Goal: Transaction & Acquisition: Book appointment/travel/reservation

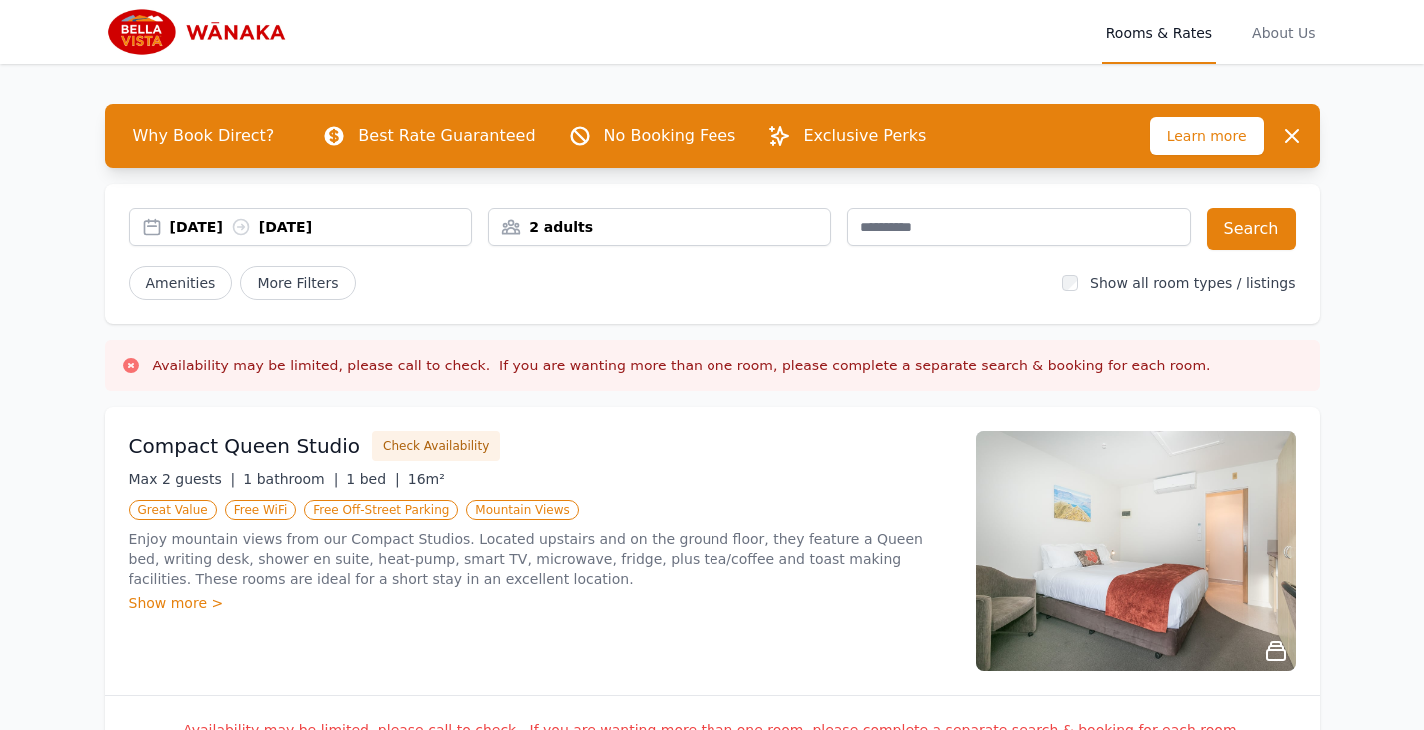
click at [216, 227] on div "[DATE] [DATE]" at bounding box center [321, 227] width 302 height 20
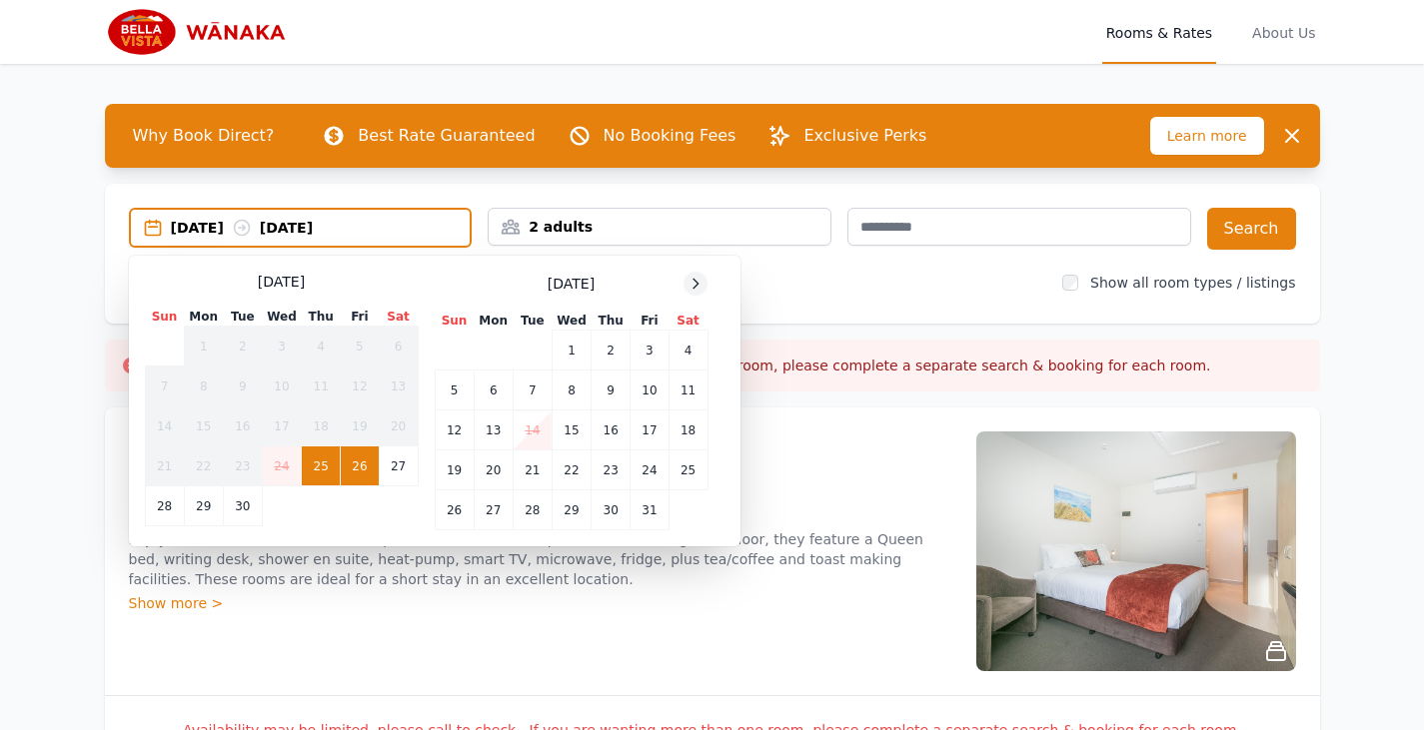
click at [695, 282] on icon at bounding box center [695, 283] width 5 height 9
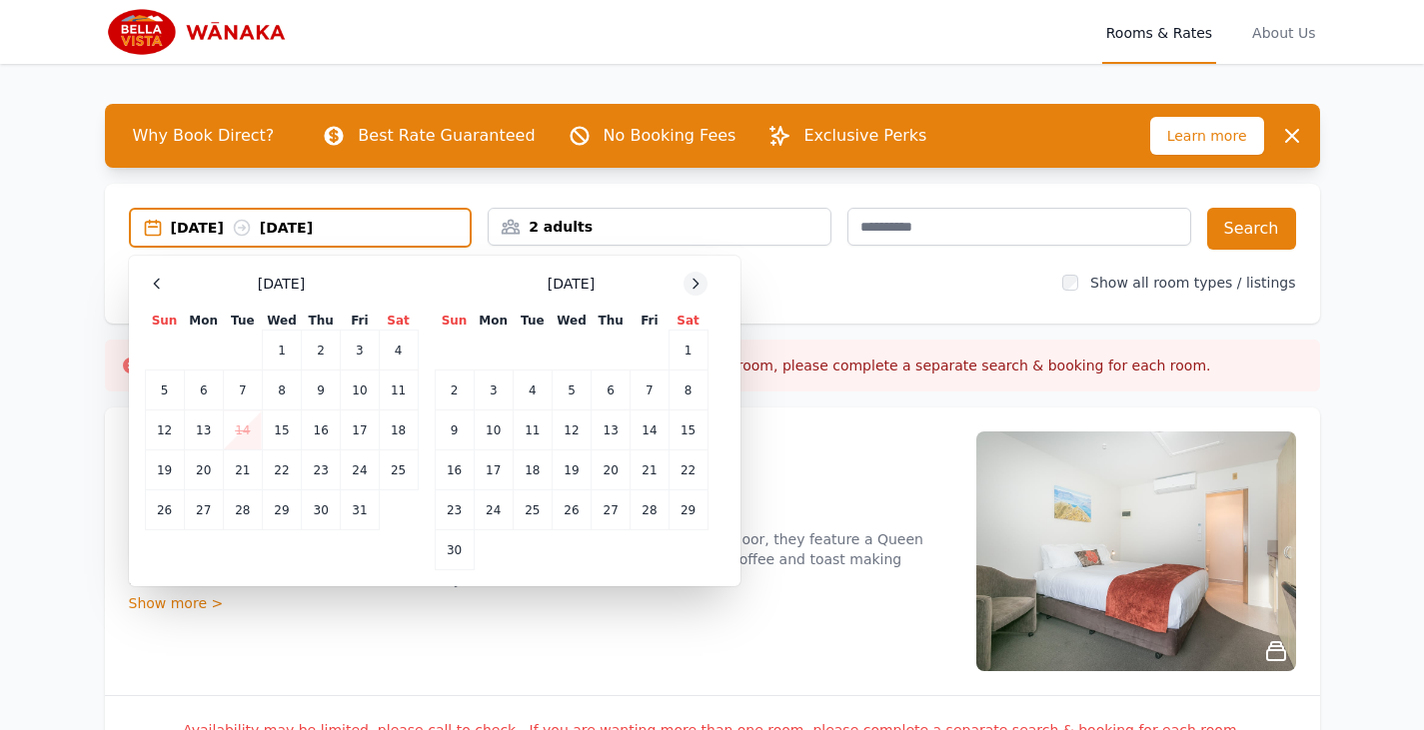
click at [695, 282] on icon at bounding box center [695, 283] width 5 height 9
click at [537, 422] on td "16" at bounding box center [532, 431] width 39 height 40
click at [564, 425] on td "17" at bounding box center [571, 431] width 39 height 40
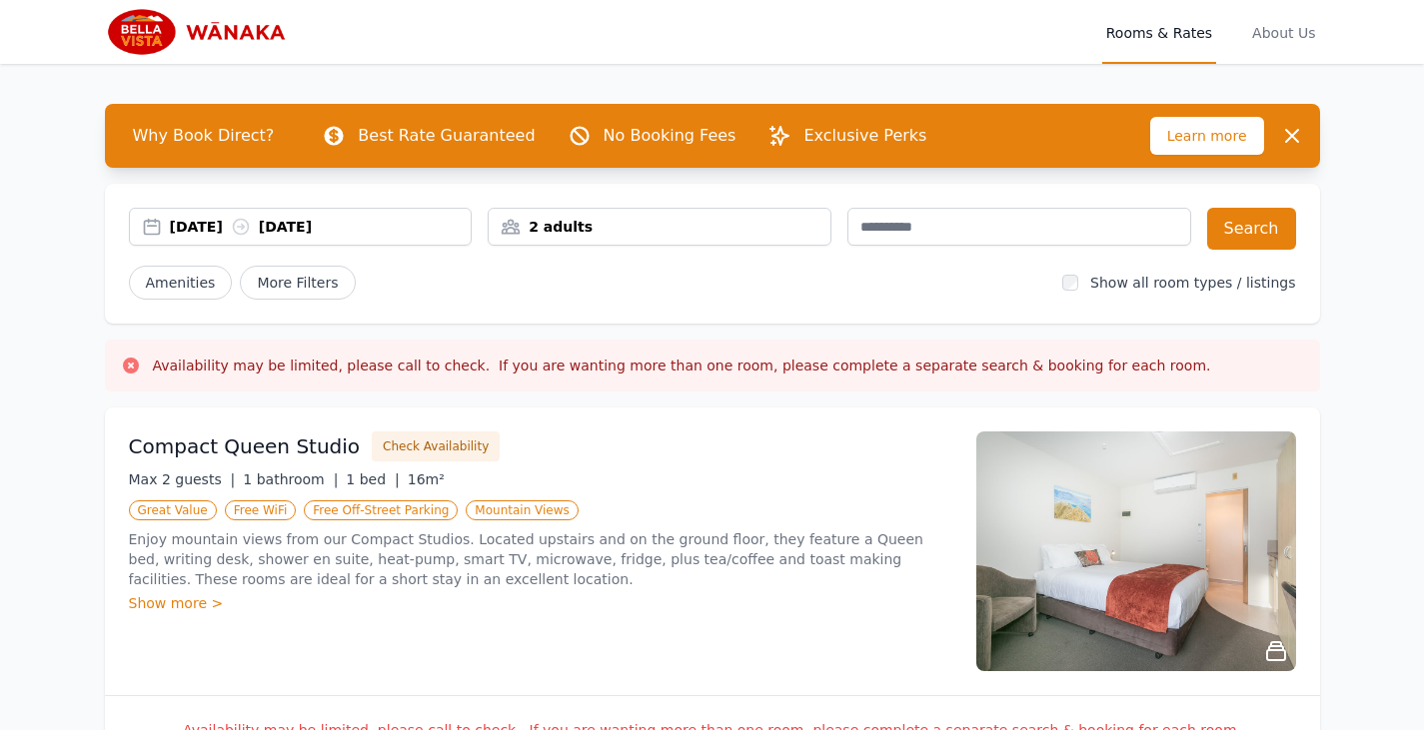
click at [675, 227] on div "2 adults" at bounding box center [660, 227] width 342 height 20
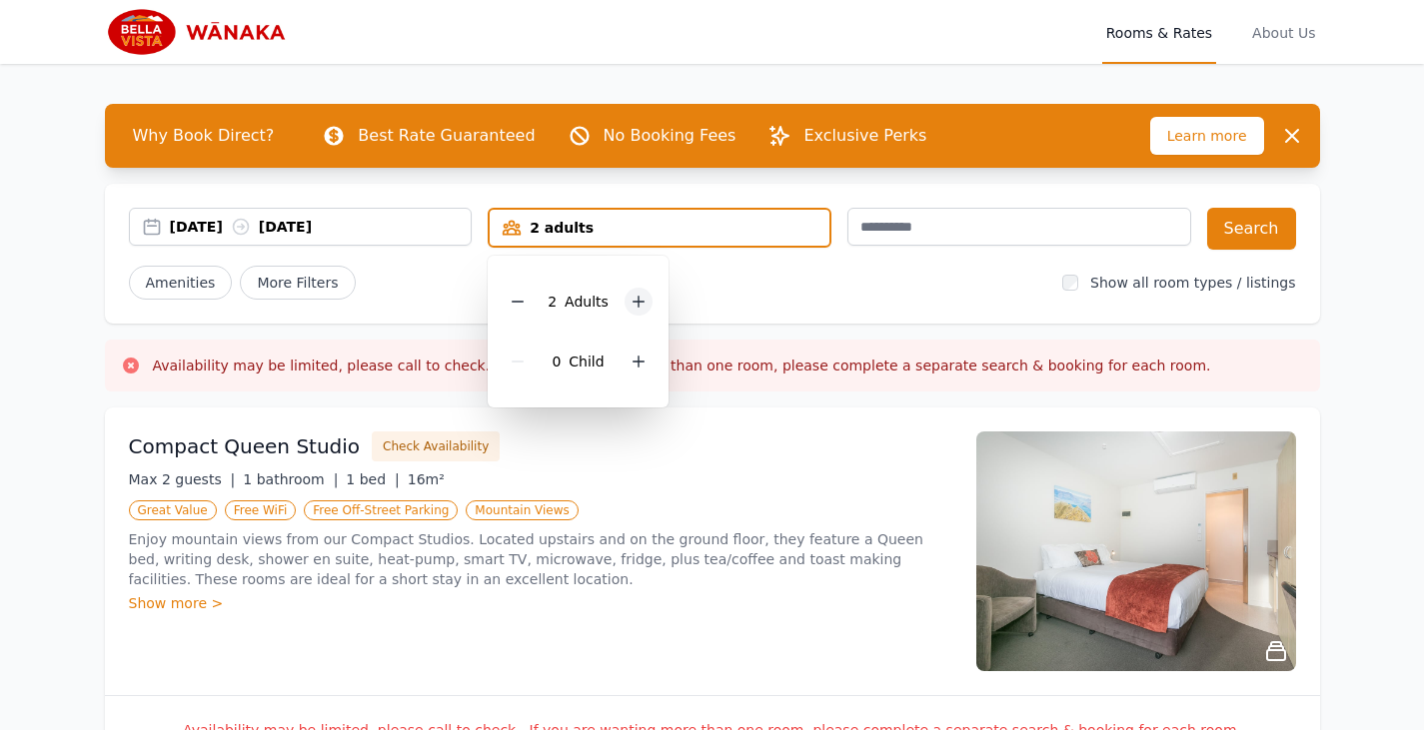
click at [635, 305] on icon at bounding box center [639, 302] width 16 height 16
click at [949, 279] on div "Amenities More Filters" at bounding box center [588, 283] width 918 height 34
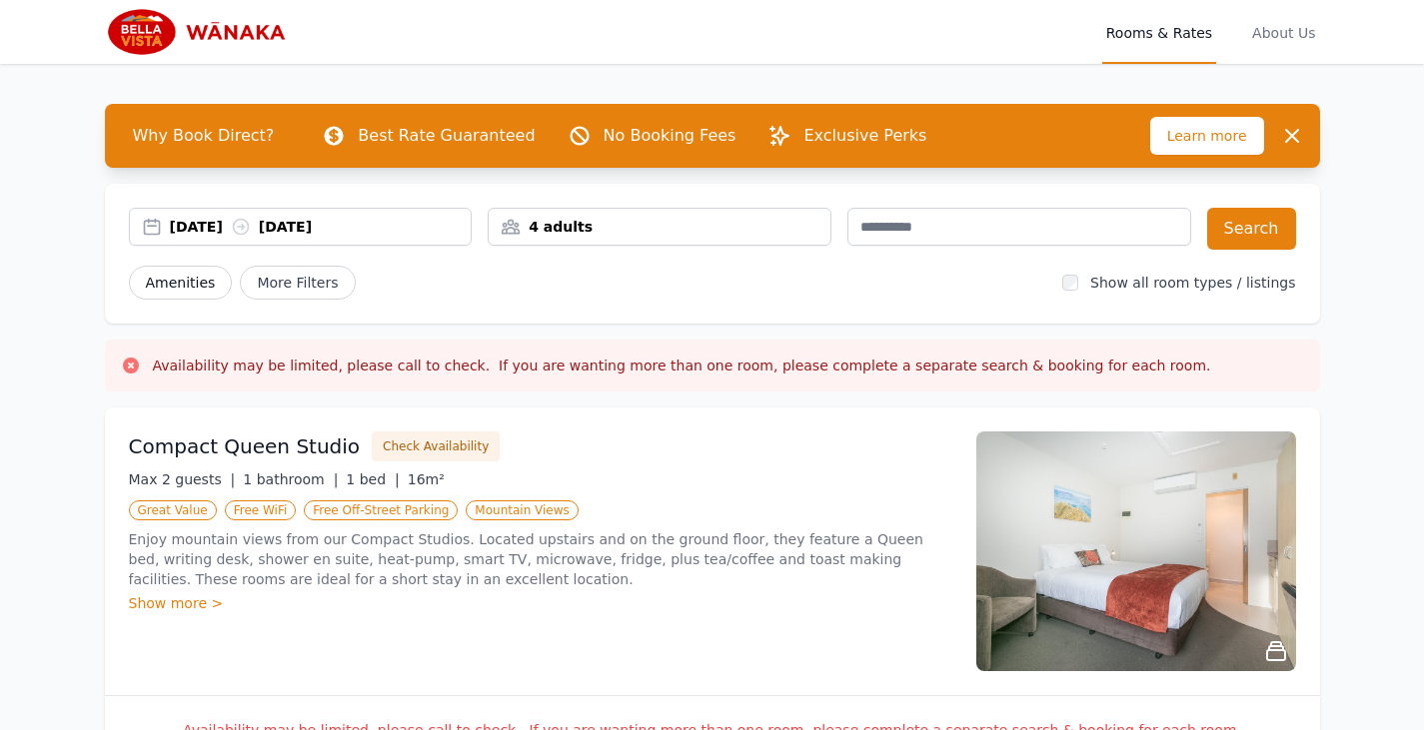
click at [179, 280] on span "Amenities" at bounding box center [181, 283] width 104 height 34
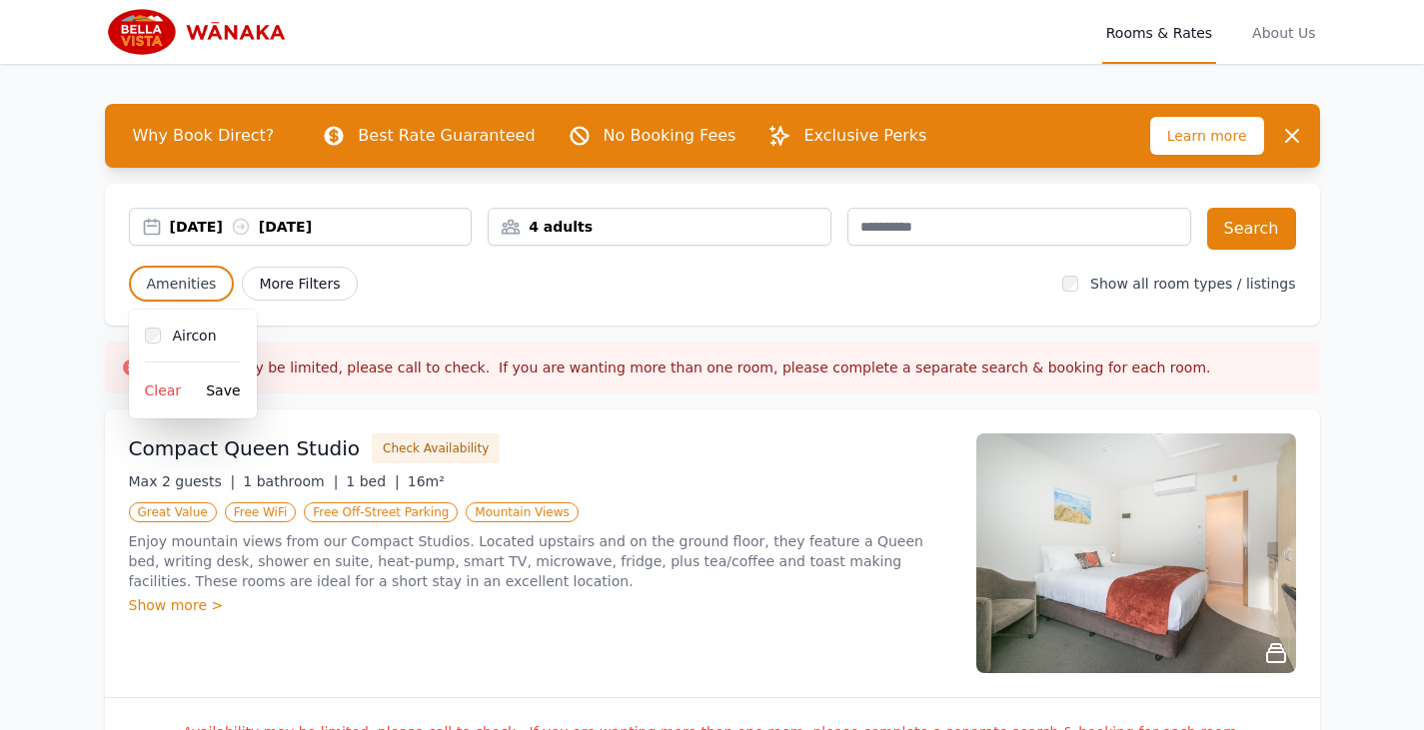
click at [295, 286] on span "More Filters" at bounding box center [299, 284] width 115 height 34
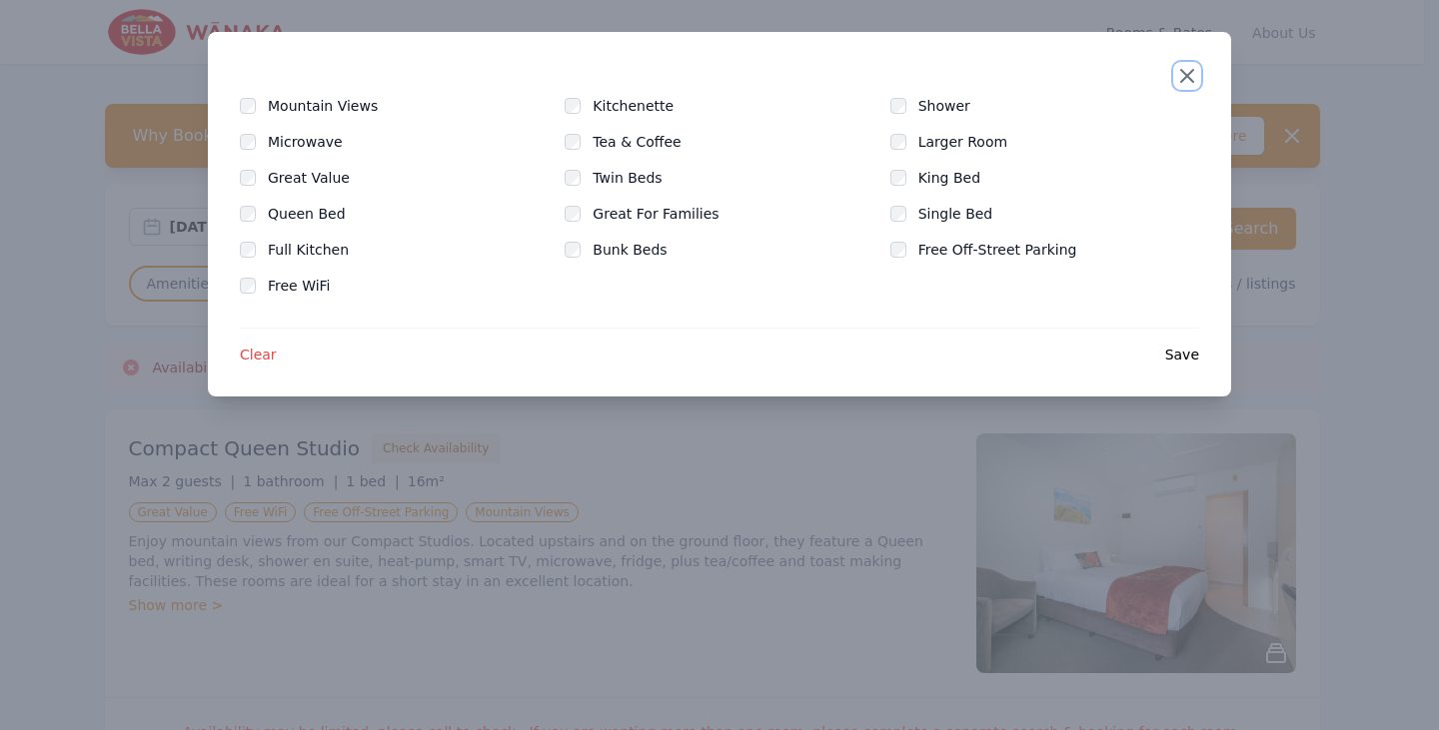
click at [1181, 78] on icon "button" at bounding box center [1187, 76] width 24 height 24
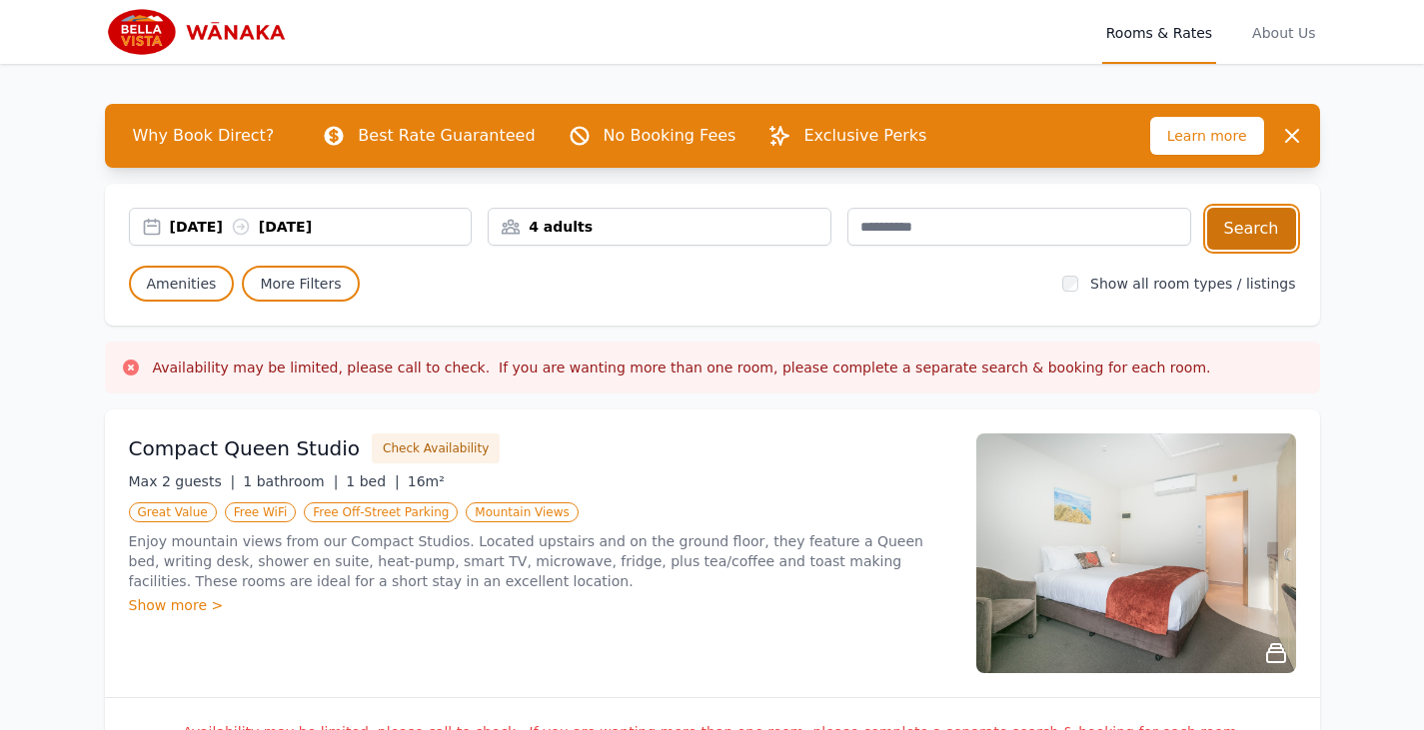
click at [1254, 227] on button "Search" at bounding box center [1251, 229] width 89 height 42
